Goal: Use online tool/utility: Utilize a website feature to perform a specific function

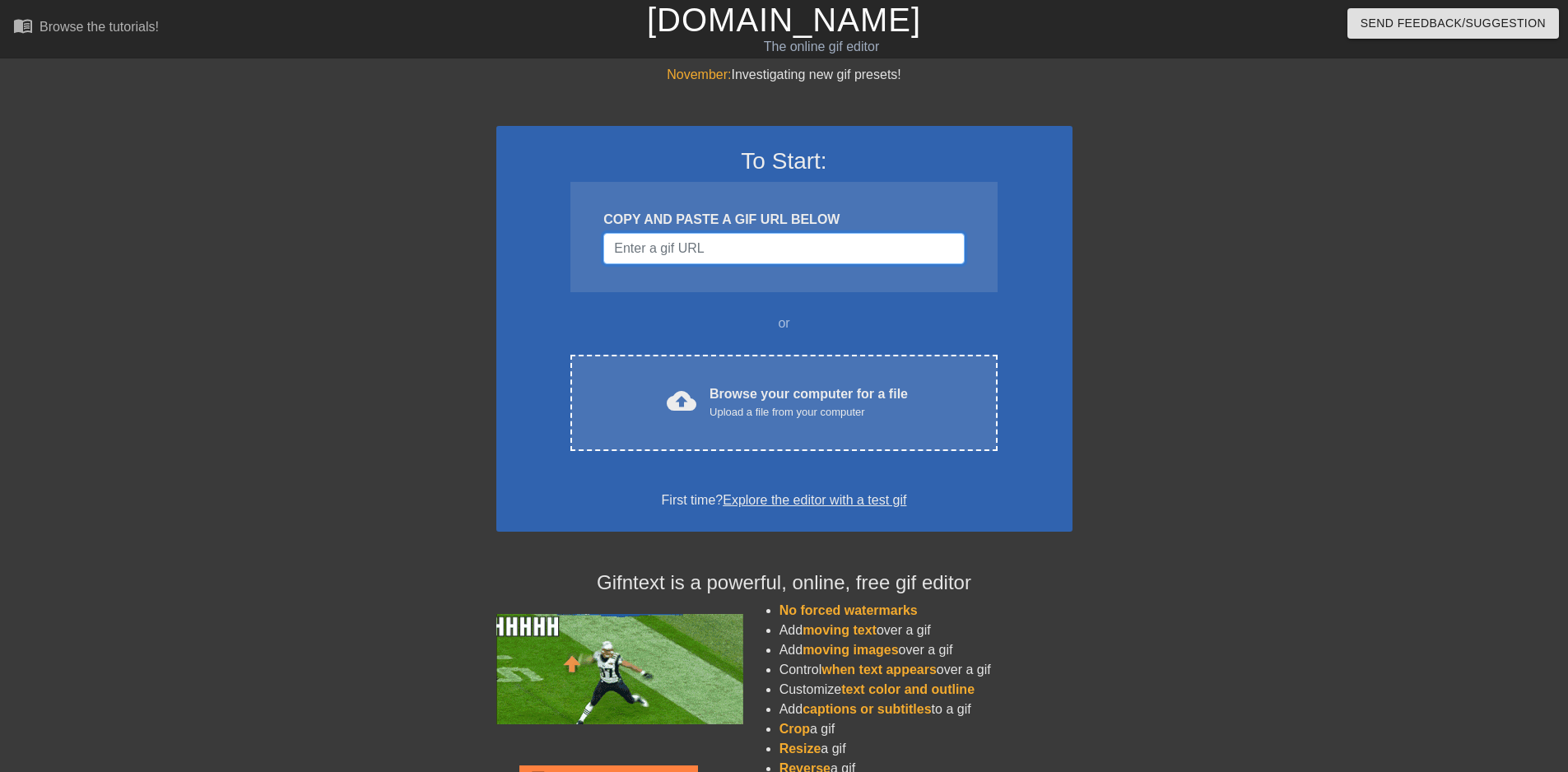
click at [745, 251] on input "Username" at bounding box center [783, 248] width 360 height 31
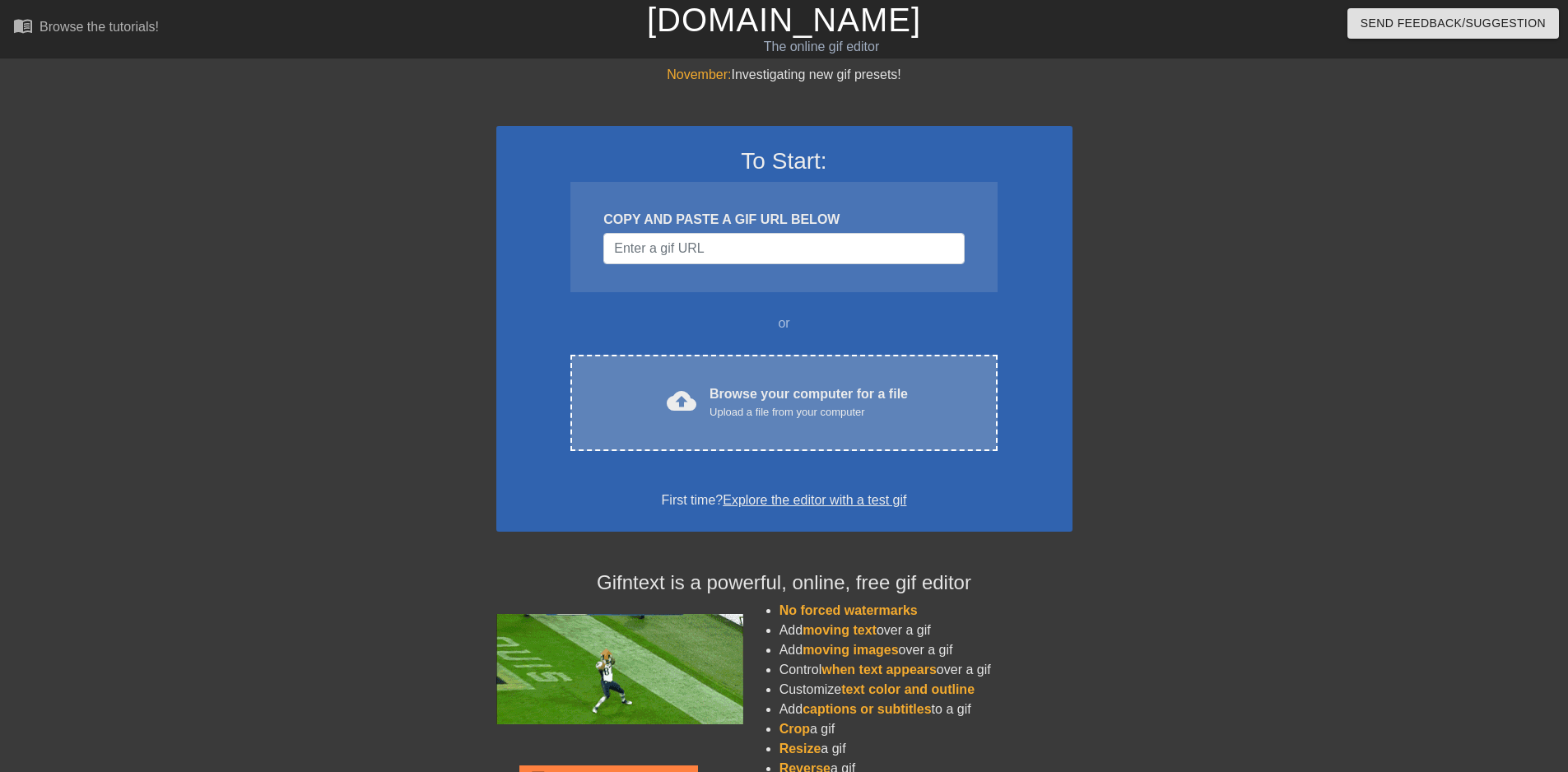
click at [747, 358] on div "cloud_upload Browse your computer for a file Upload a file from your computer C…" at bounding box center [784, 403] width 426 height 96
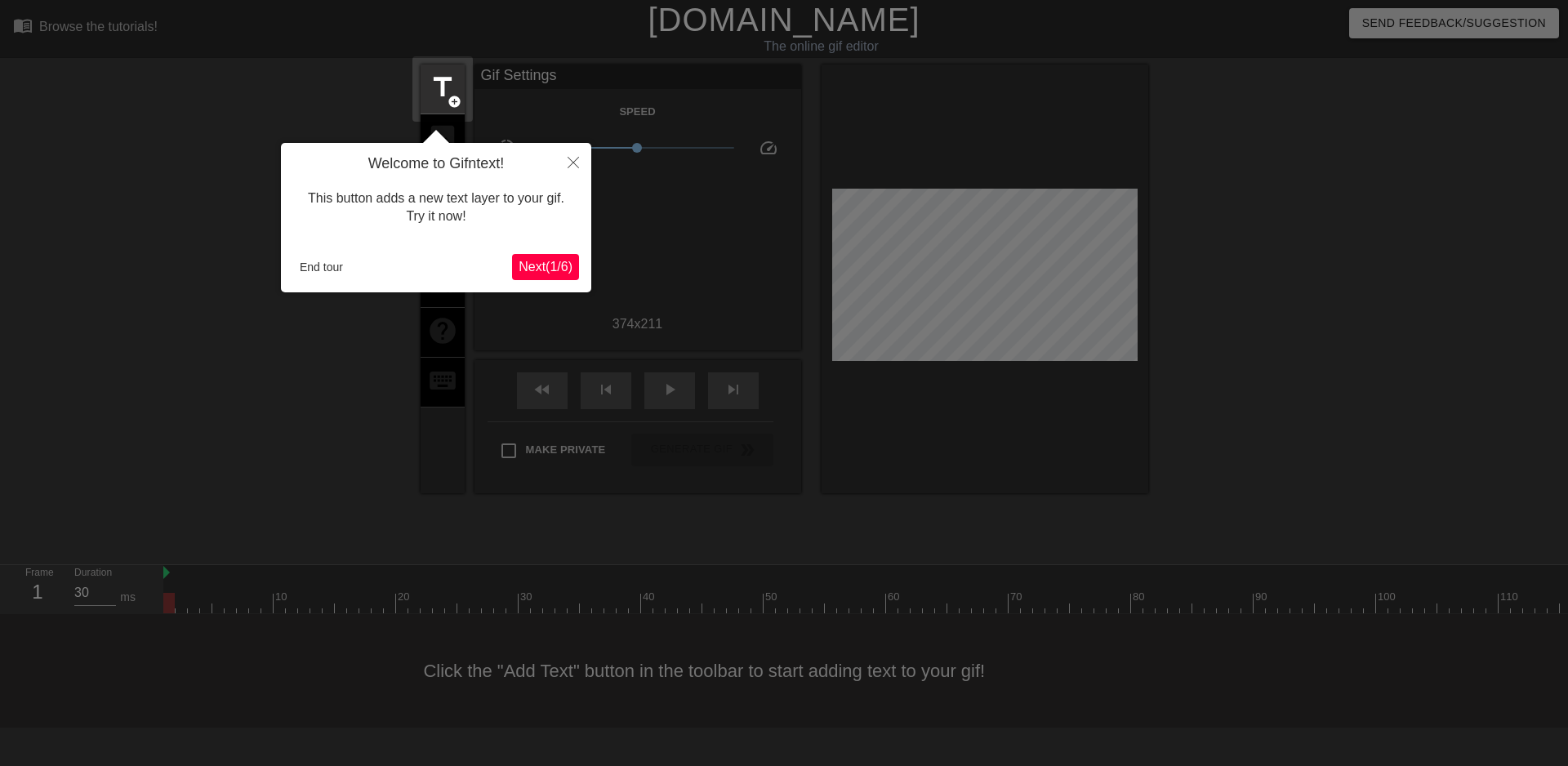
click at [558, 257] on button "Next ( 1 / 6 )" at bounding box center [545, 267] width 67 height 26
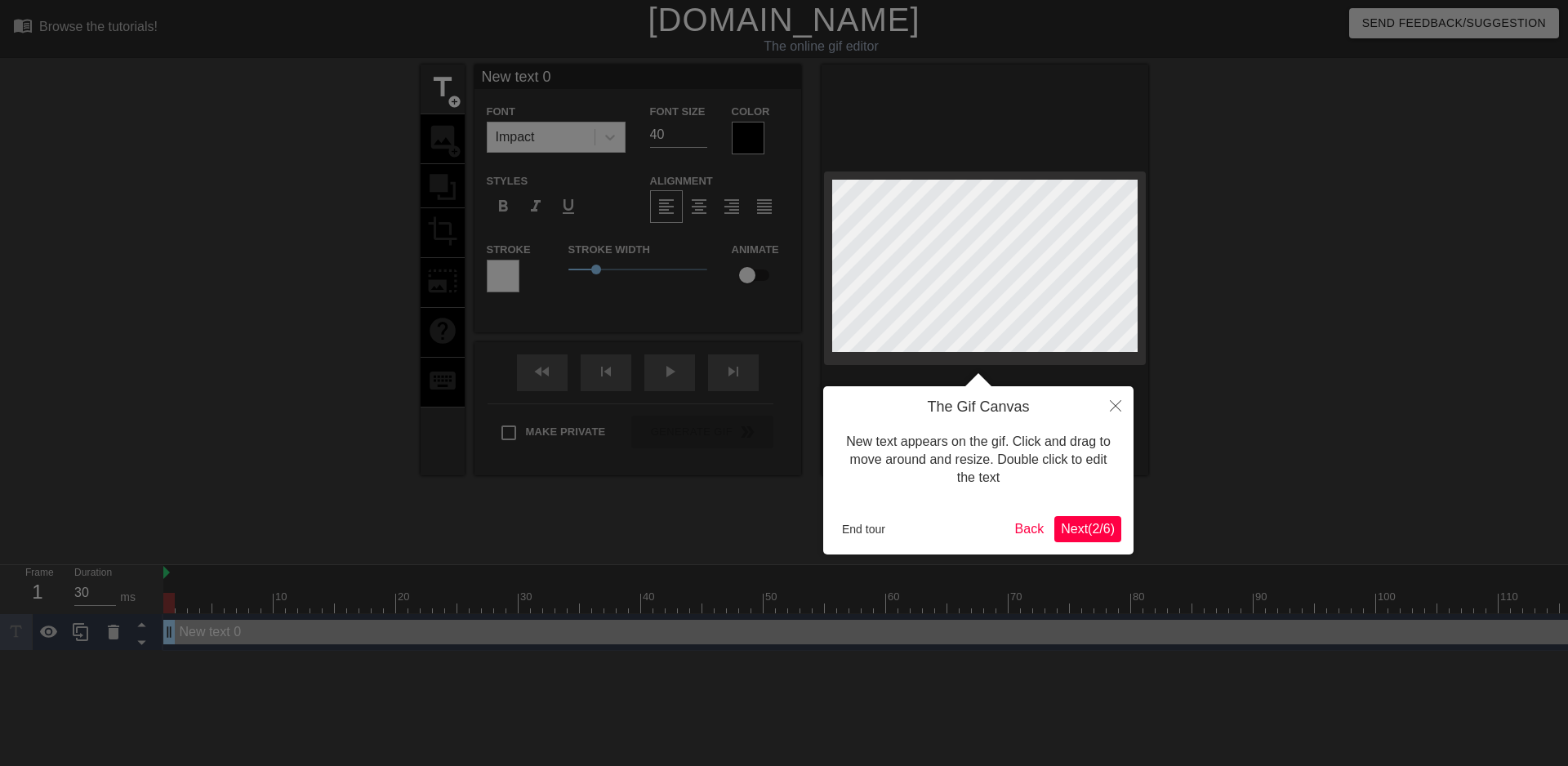
click at [1098, 525] on span "Next ( 2 / 6 )" at bounding box center [1088, 529] width 54 height 14
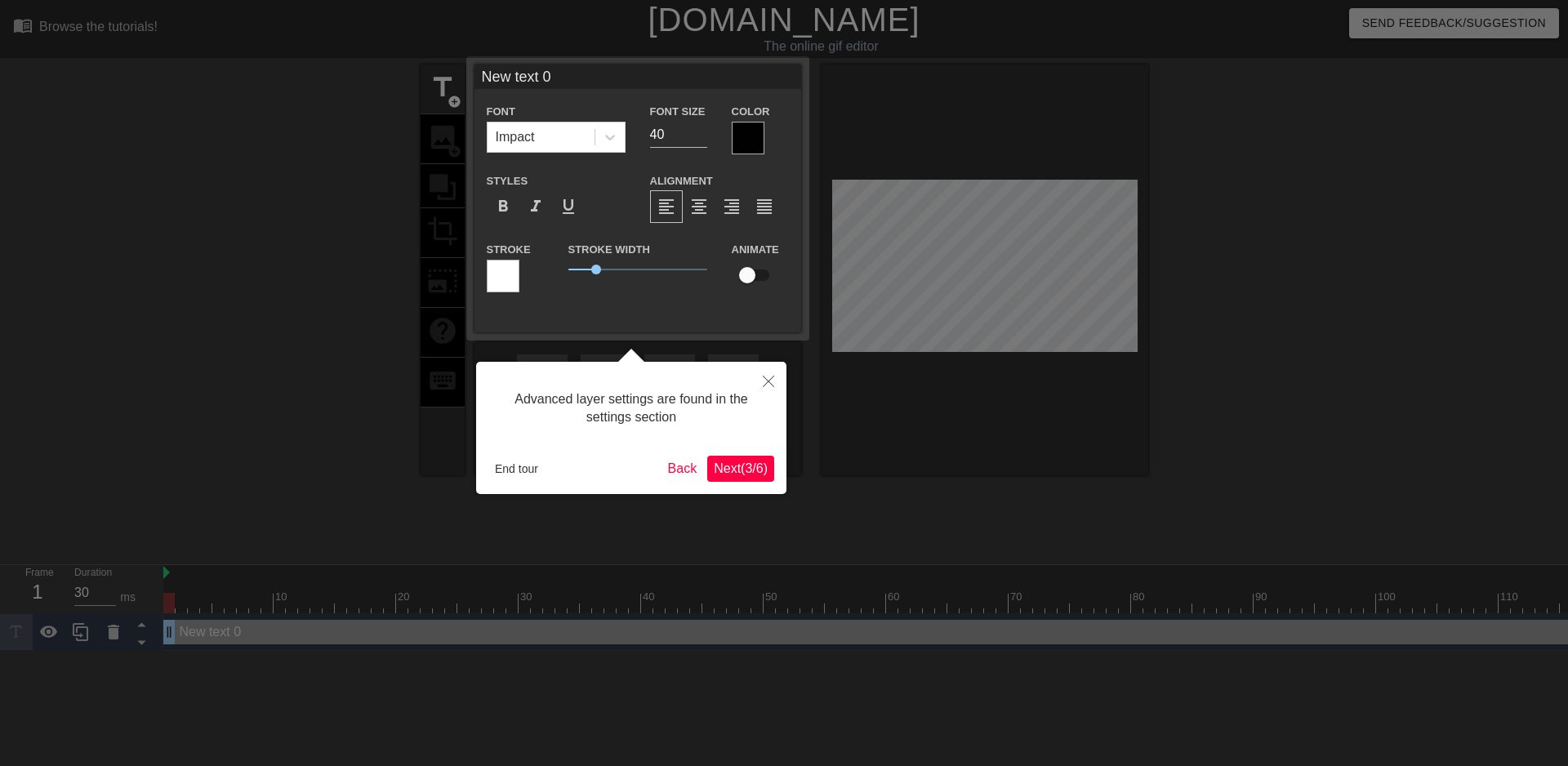
click at [775, 469] on div "Advanced layer settings are found in the settings section End tour Back Next ( …" at bounding box center [631, 428] width 310 height 132
click at [760, 461] on span "Next ( 3 / 6 )" at bounding box center [740, 468] width 54 height 14
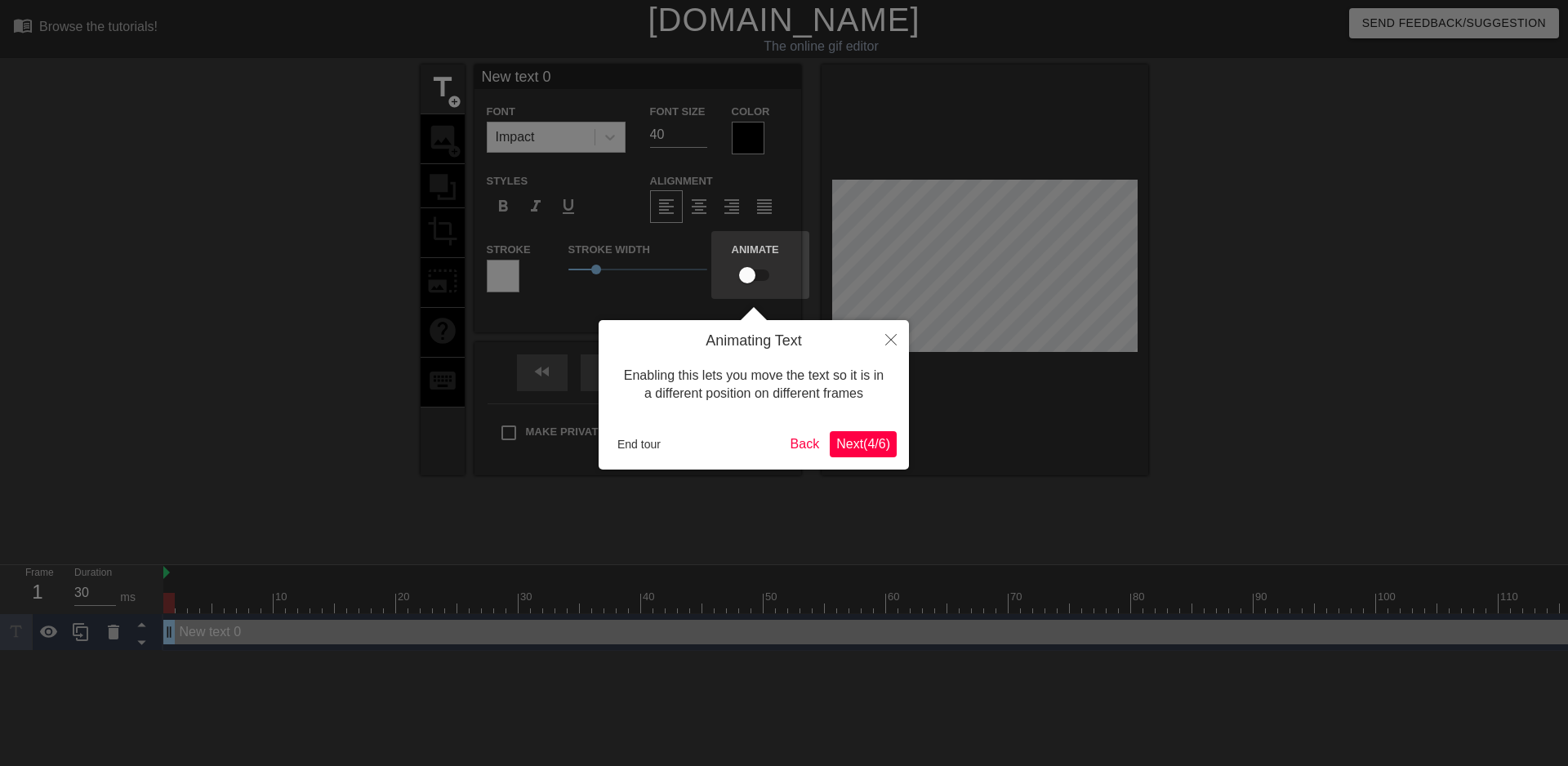
click at [838, 449] on span "Next ( 4 / 6 )" at bounding box center [863, 444] width 54 height 14
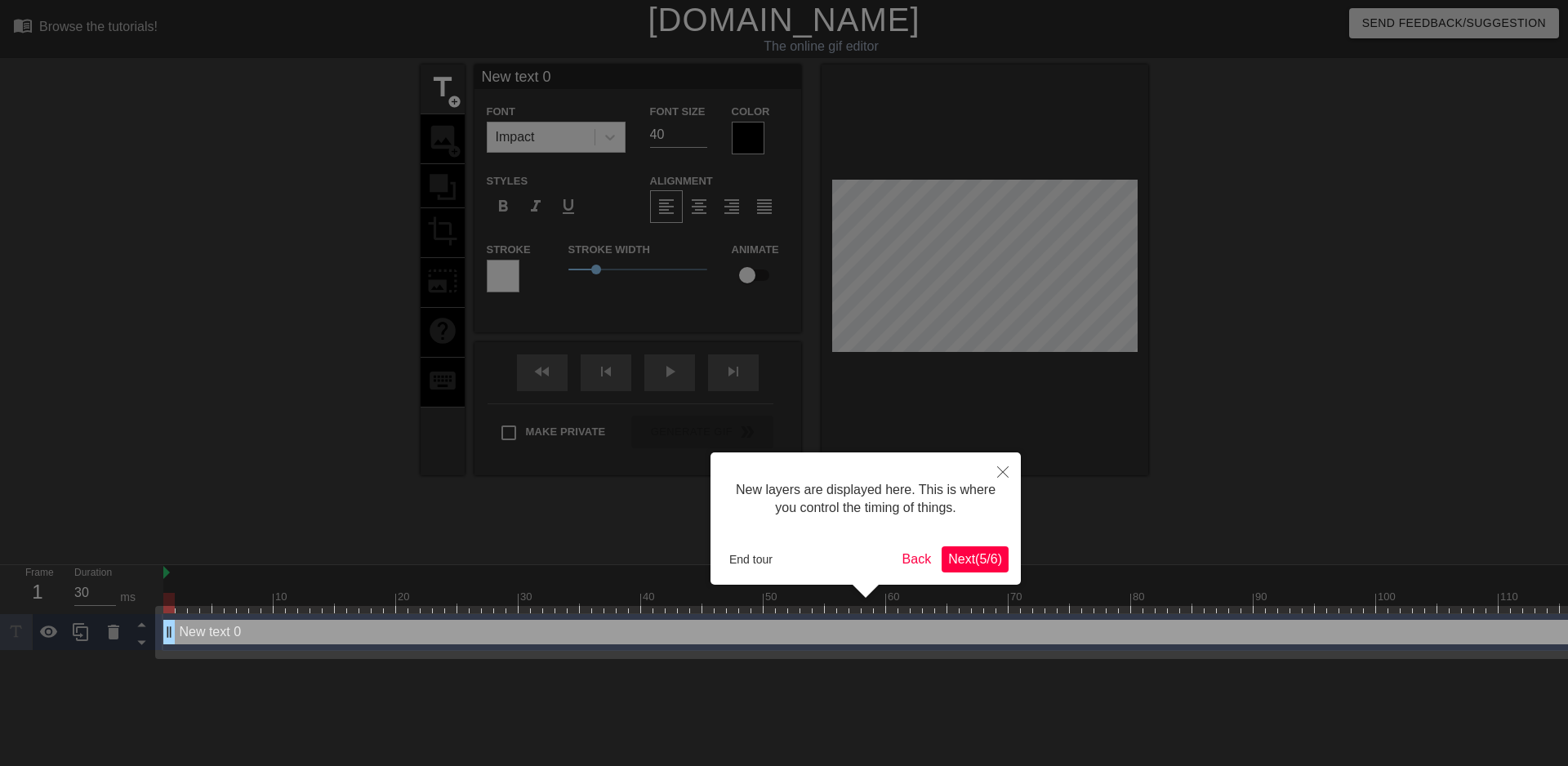
click at [997, 548] on button "Next ( 5 / 6 )" at bounding box center [975, 559] width 67 height 26
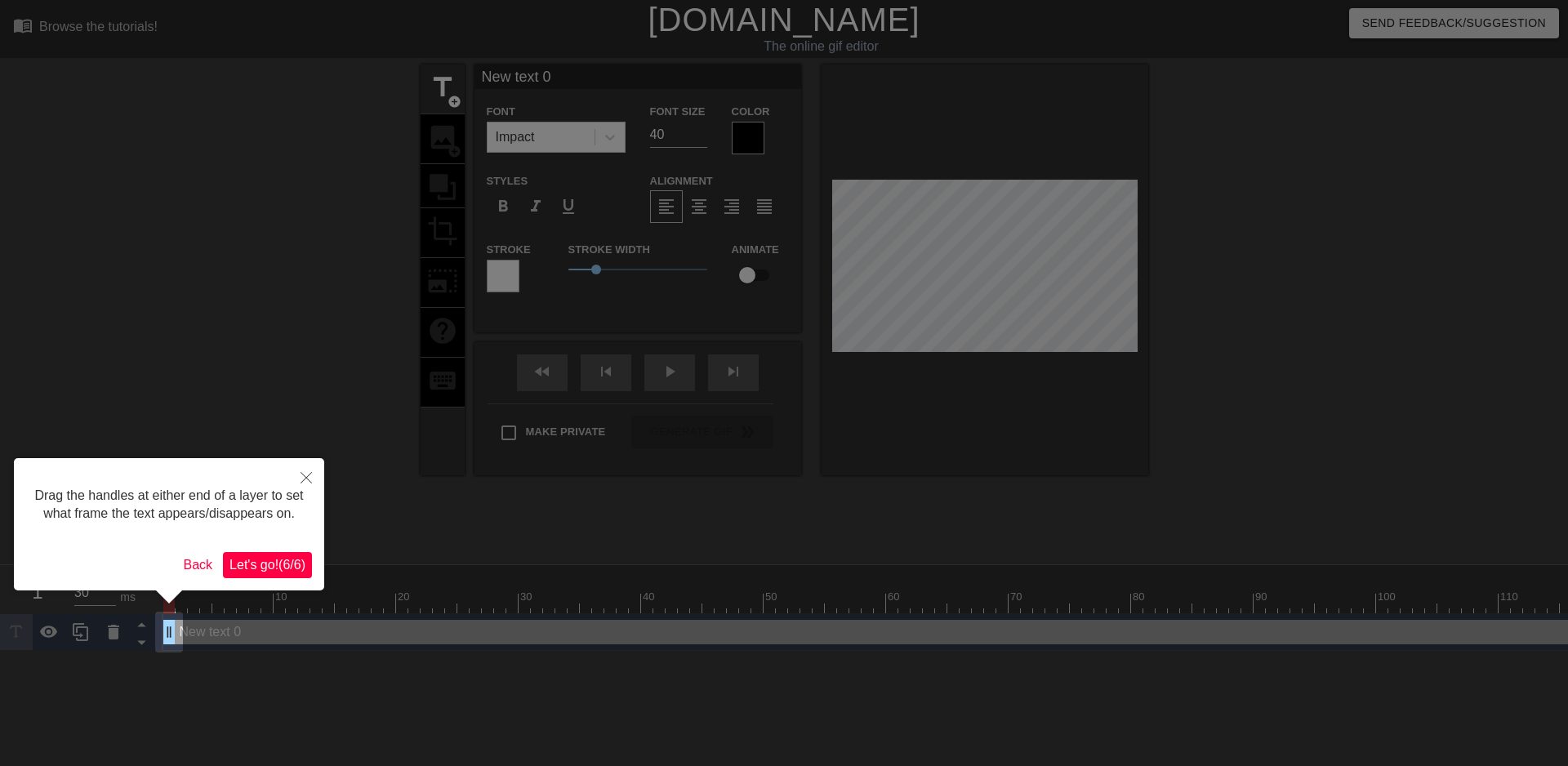
click at [286, 552] on button "Let's go! ( 6 / 6 )" at bounding box center [268, 564] width 89 height 26
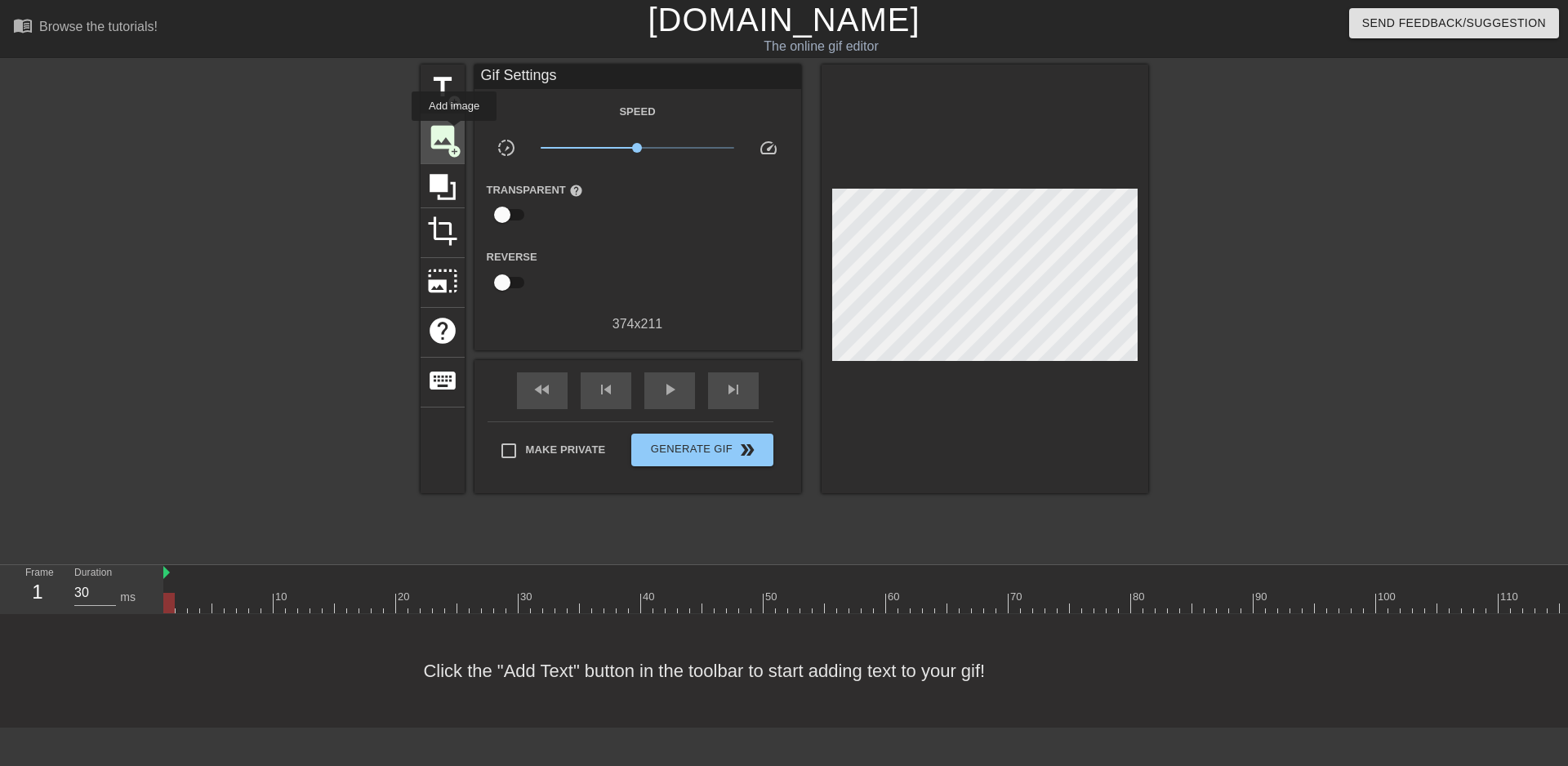
click at [454, 131] on span "image" at bounding box center [442, 136] width 31 height 31
click at [442, 139] on span "image" at bounding box center [442, 136] width 31 height 31
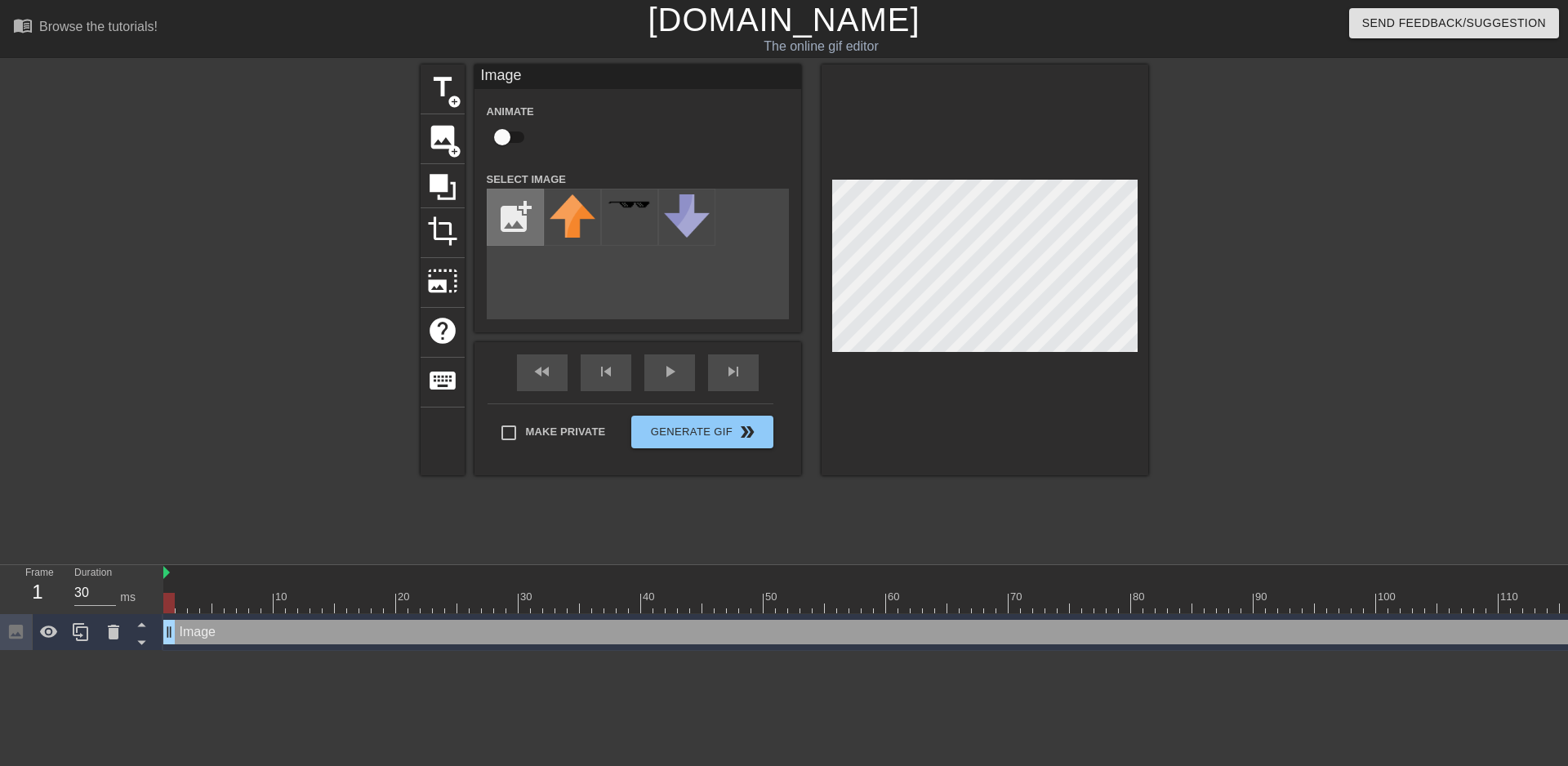
click at [520, 214] on input "file" at bounding box center [516, 217] width 55 height 55
type input "C:\fakepath\17d7b0fd3434074310106b81c7d9b95a.jpg"
click at [565, 207] on img at bounding box center [572, 207] width 45 height 25
click at [1010, 384] on div at bounding box center [985, 269] width 326 height 411
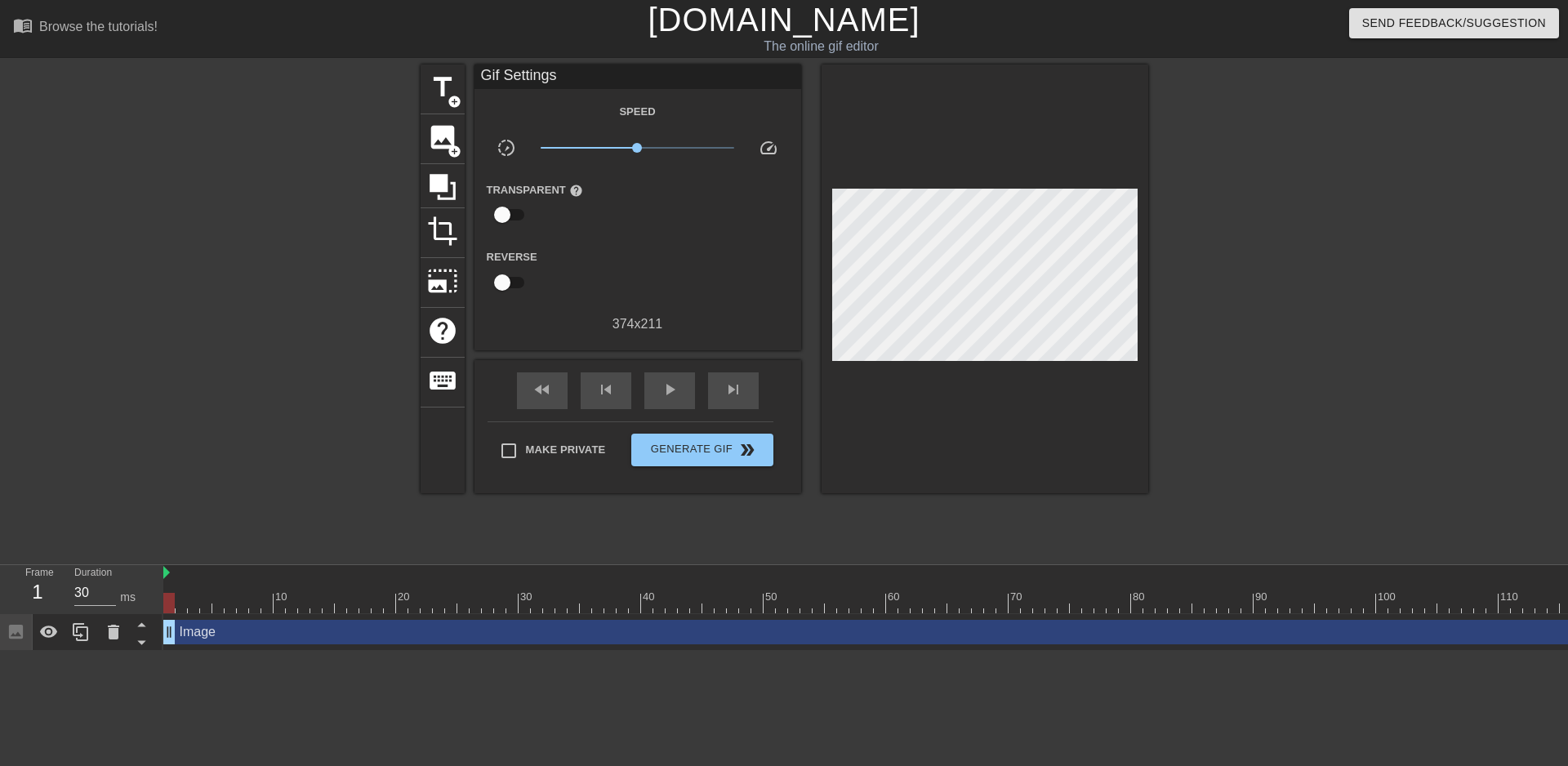
click at [200, 622] on div "Image drag_handle drag_handle" at bounding box center [1259, 631] width 2193 height 24
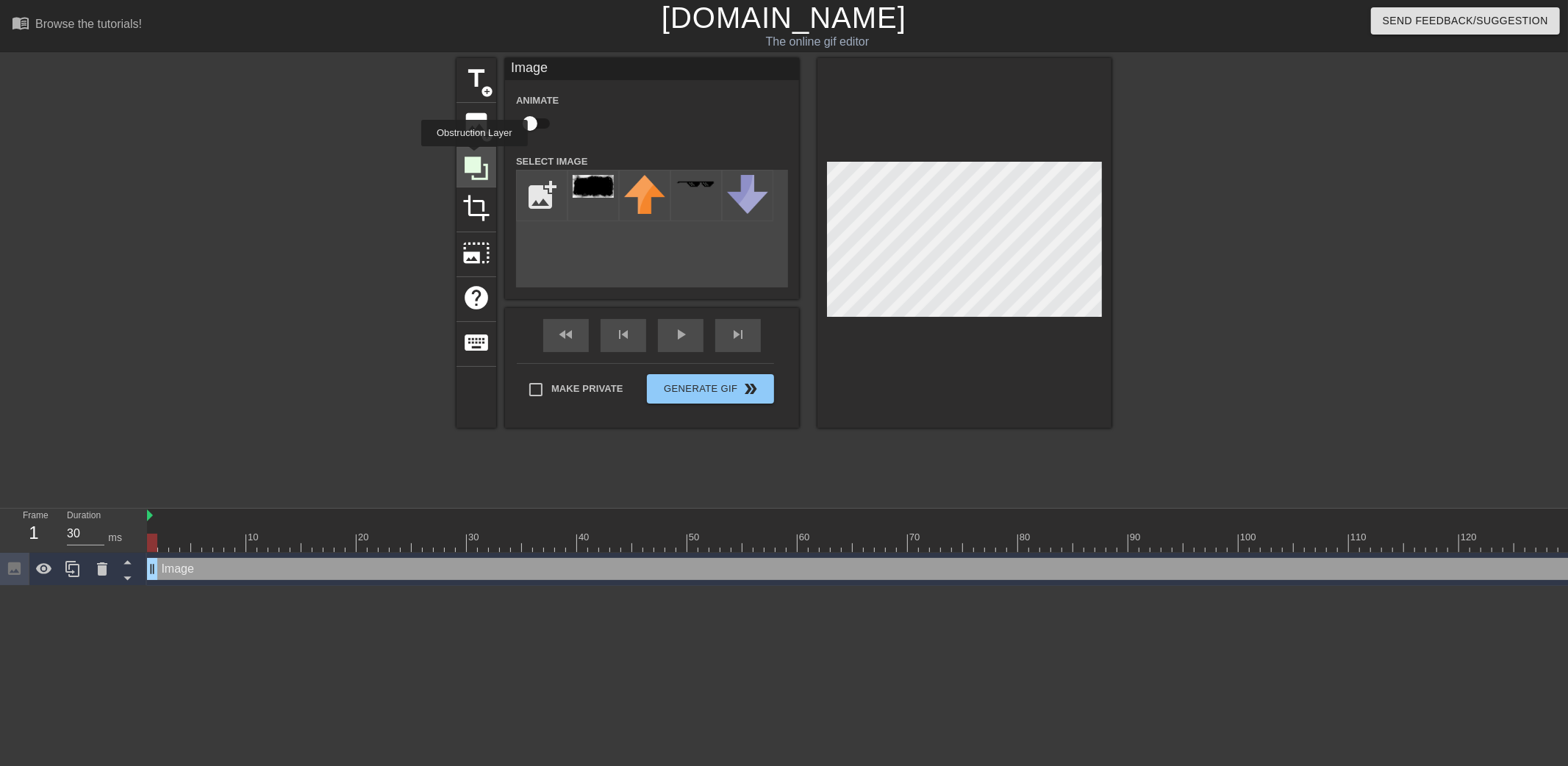
click at [474, 157] on icon at bounding box center [476, 168] width 23 height 23
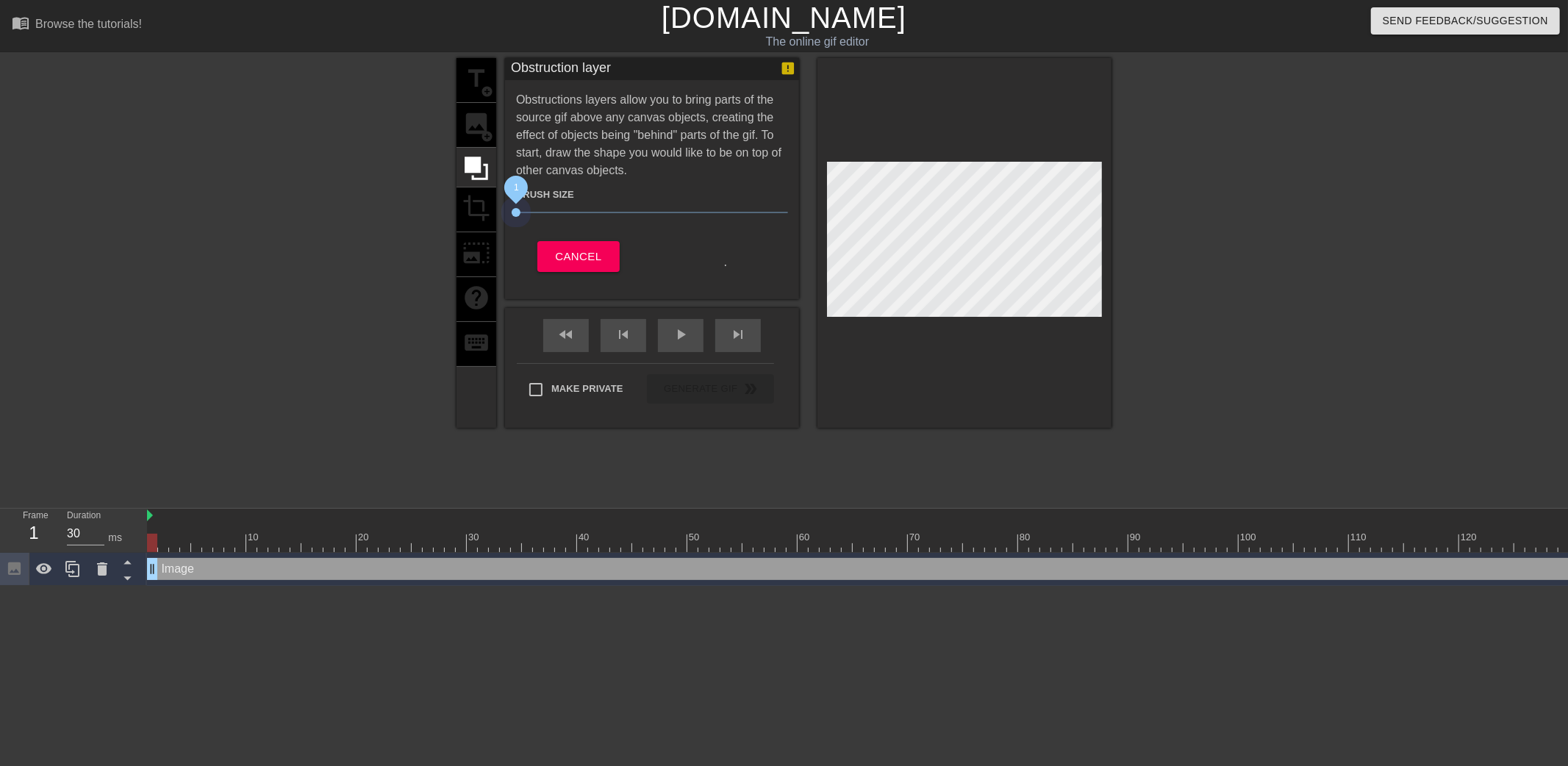
drag, startPoint x: 603, startPoint y: 210, endPoint x: 511, endPoint y: 215, distance: 92.1
click at [476, 229] on div "title add_circle image add_circle crop photo_size_select_large help keyboard Ob…" at bounding box center [784, 242] width 655 height 370
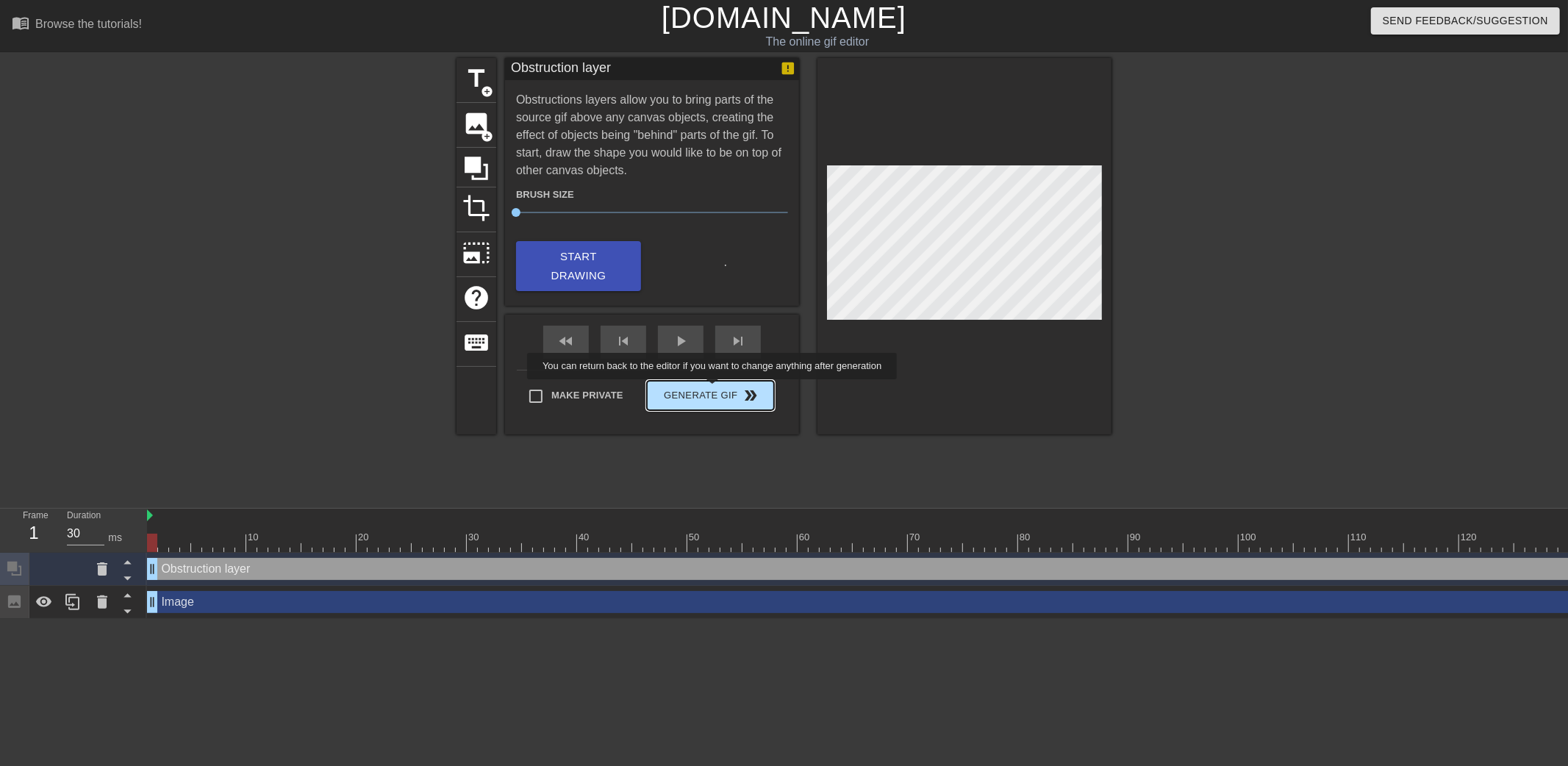
click at [715, 389] on button "Generate Gif double_arrow" at bounding box center [710, 395] width 127 height 30
